Goal: Transaction & Acquisition: Purchase product/service

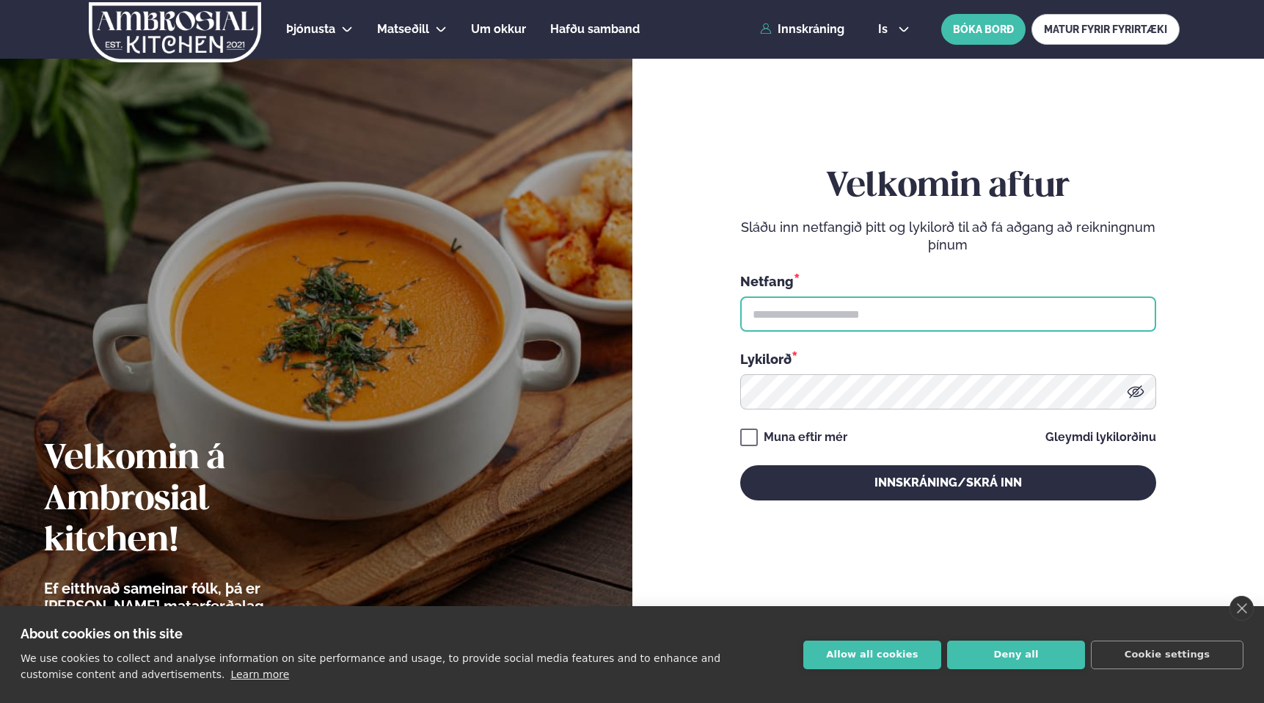
type input "**********"
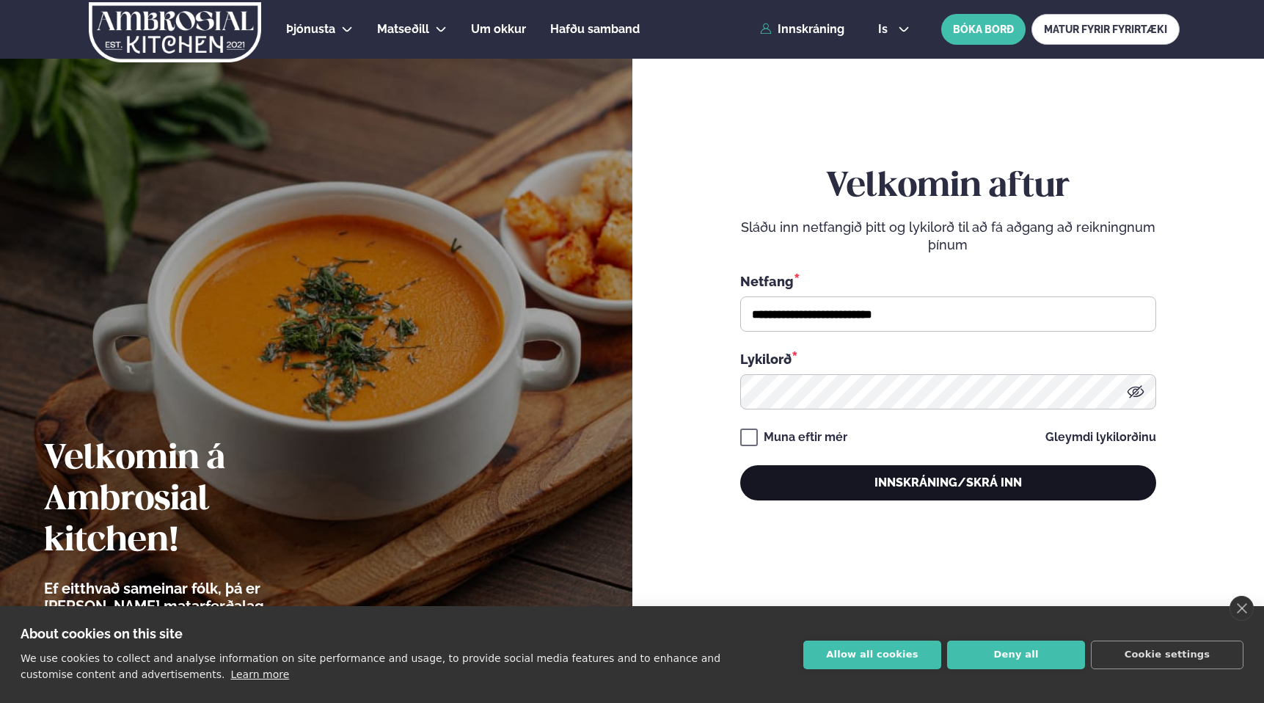
click at [794, 483] on button "Innskráning/Skrá inn" at bounding box center [948, 482] width 416 height 35
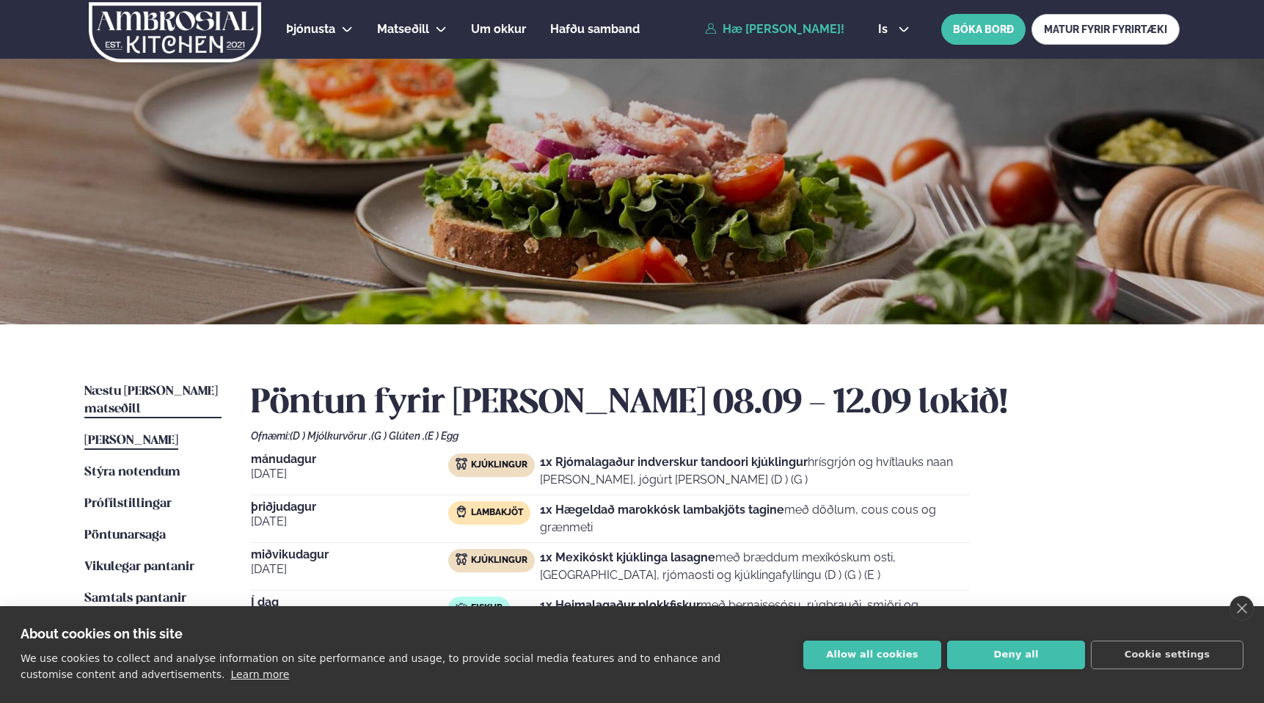
click at [141, 389] on span "Næstu [PERSON_NAME] matseðill" at bounding box center [150, 400] width 133 height 30
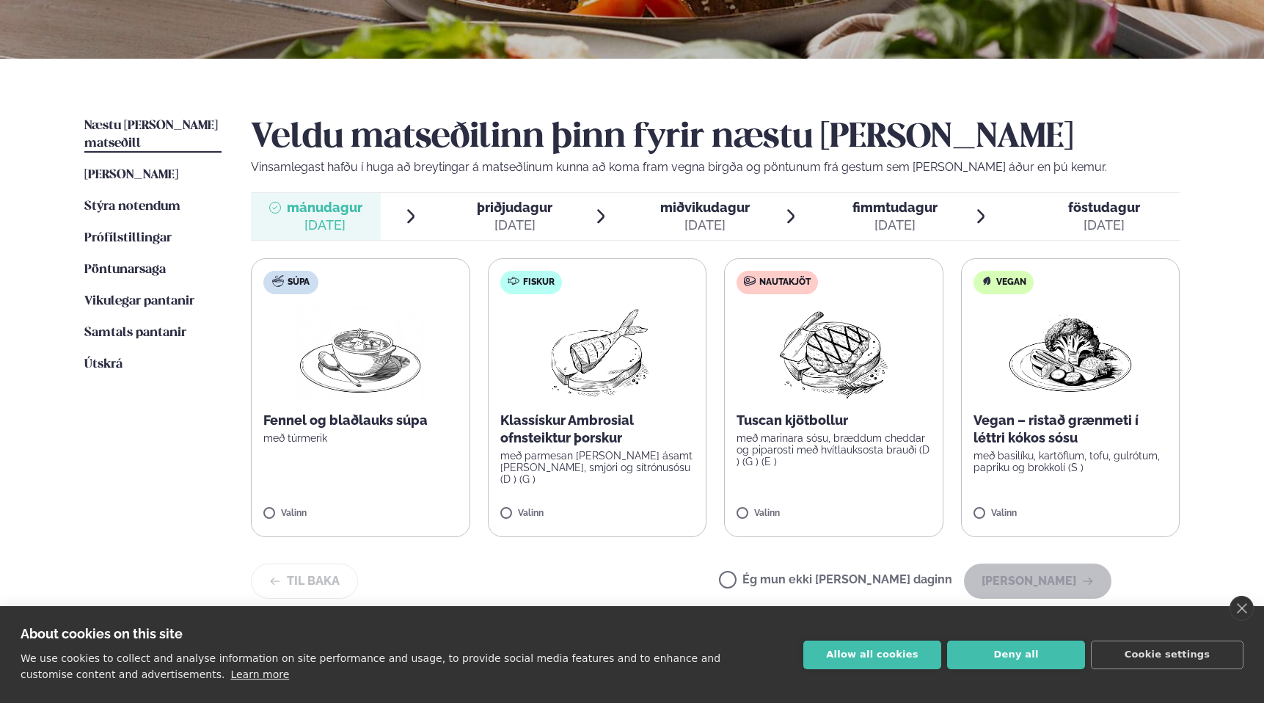
scroll to position [263, 0]
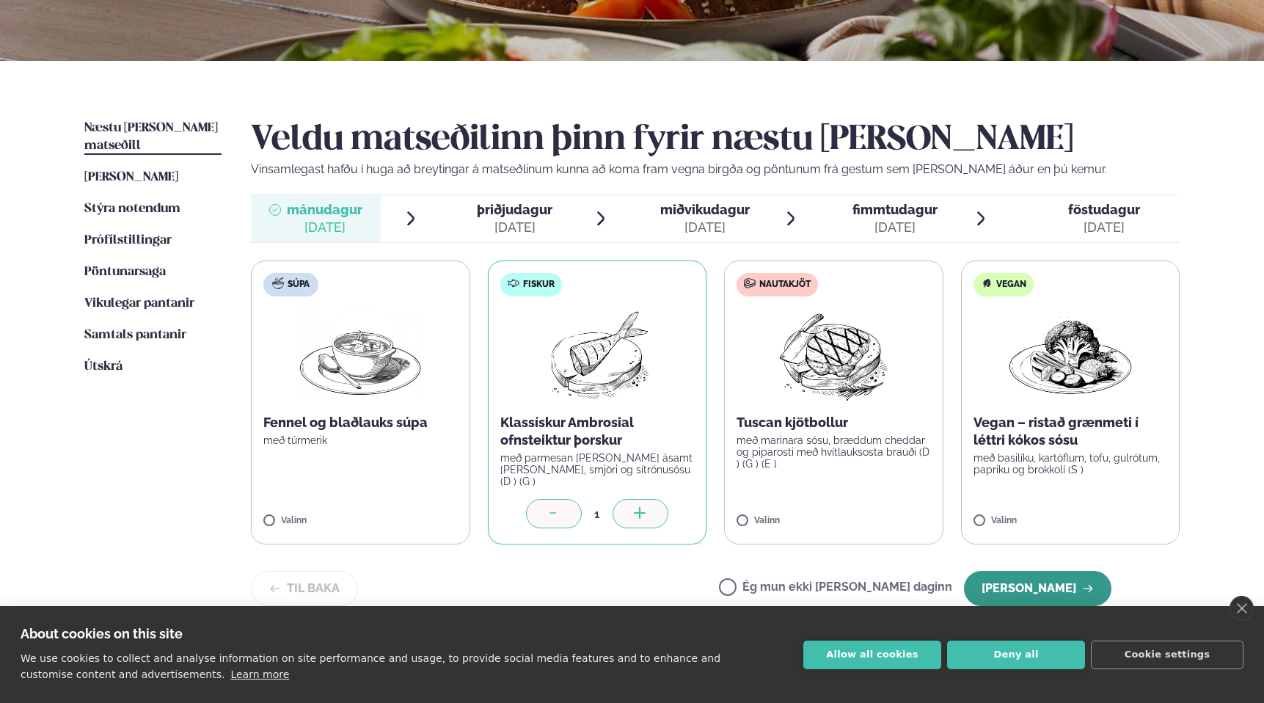
click at [1008, 571] on button "[PERSON_NAME]" at bounding box center [1037, 588] width 147 height 35
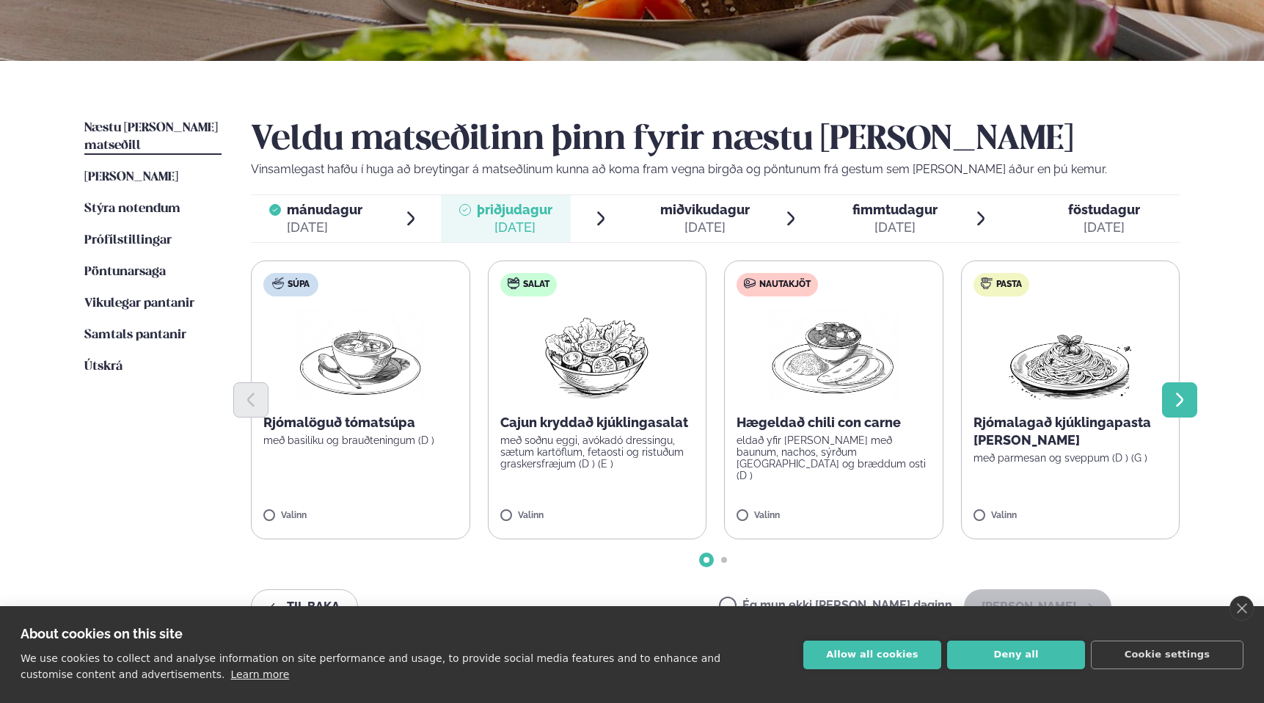
click at [1180, 400] on icon "Next slide" at bounding box center [1180, 400] width 18 height 18
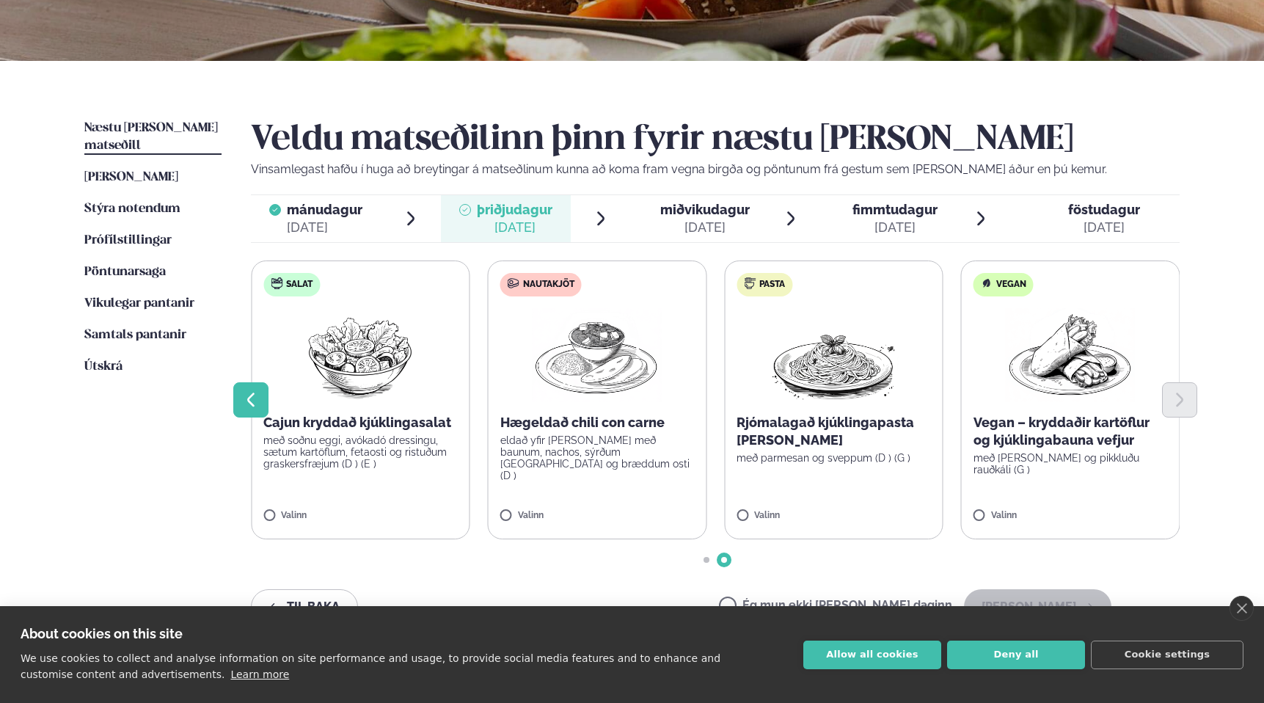
click at [242, 399] on icon "Previous slide" at bounding box center [251, 400] width 18 height 18
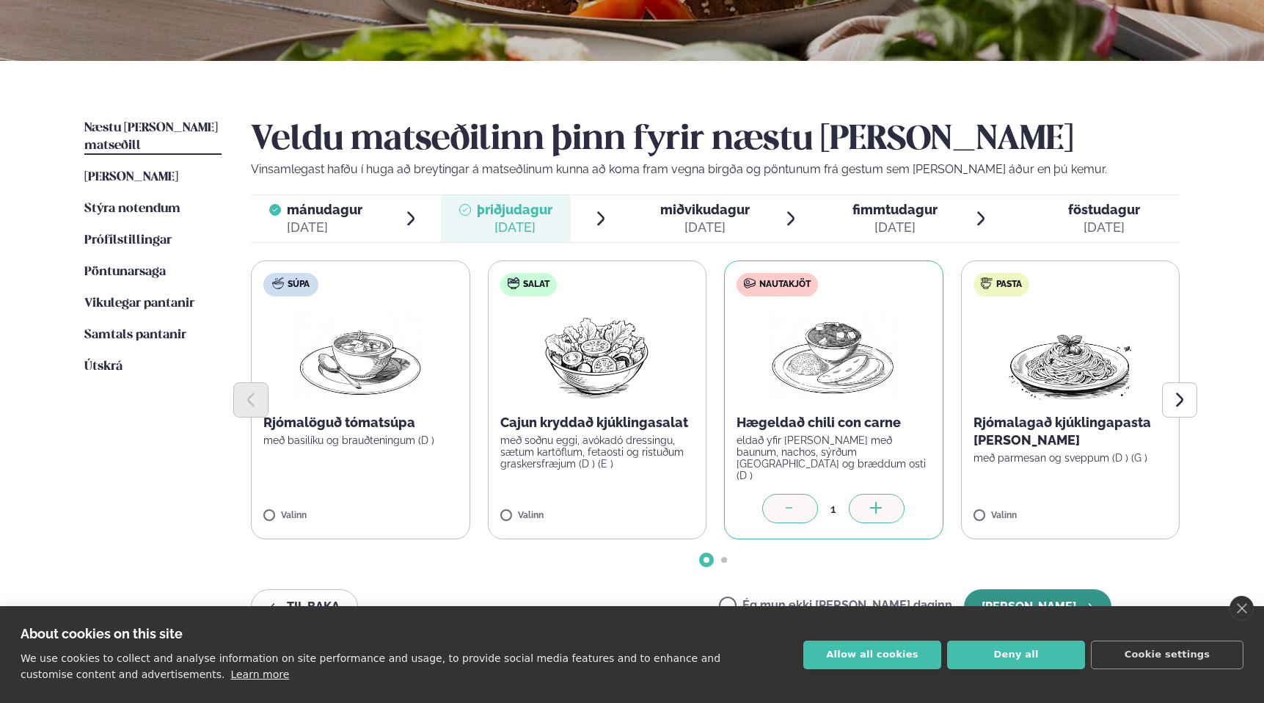
click at [1042, 597] on button "[PERSON_NAME]" at bounding box center [1037, 606] width 147 height 35
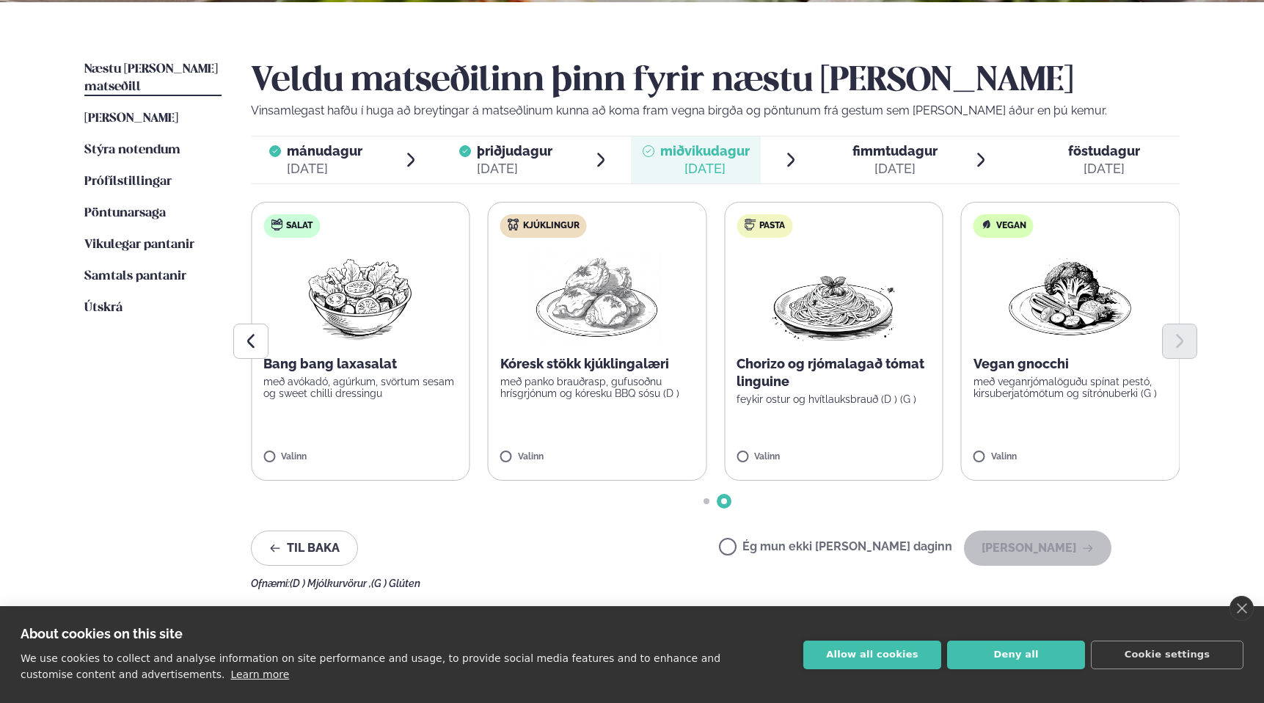
scroll to position [325, 0]
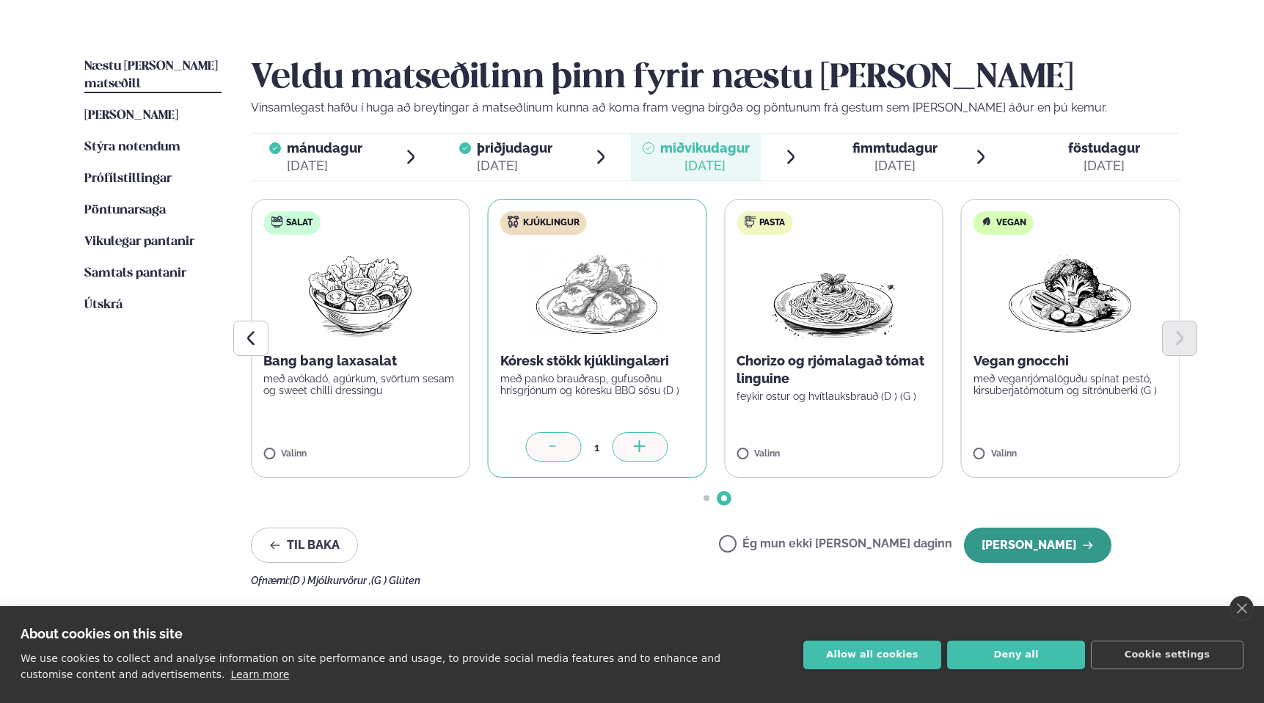
click at [1055, 542] on button "[PERSON_NAME]" at bounding box center [1037, 544] width 147 height 35
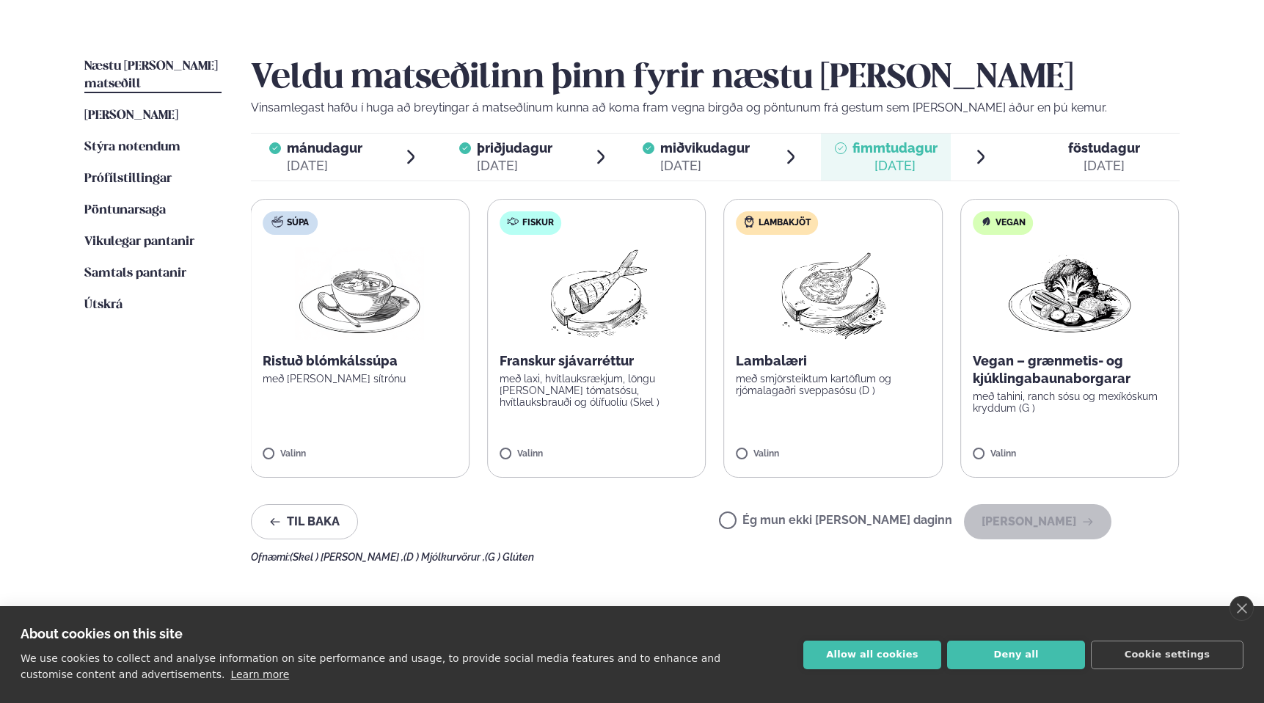
click at [749, 442] on label "Lambakjöt Lambalæri með smjörsteiktum kartöflum og rjómalagaðri sveppasósu (D )…" at bounding box center [832, 338] width 219 height 279
click at [1025, 513] on button "[PERSON_NAME]" at bounding box center [1037, 521] width 147 height 35
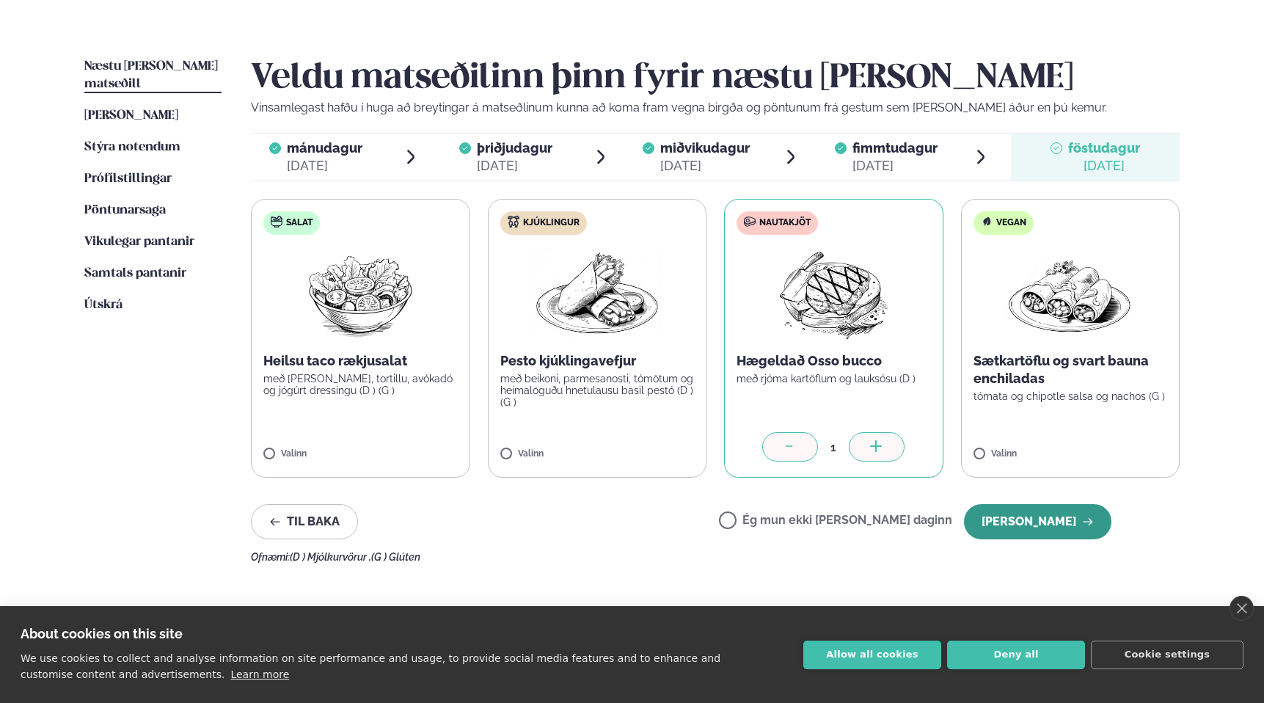
click at [1044, 524] on button "[PERSON_NAME]" at bounding box center [1037, 521] width 147 height 35
